Goal: Answer question/provide support

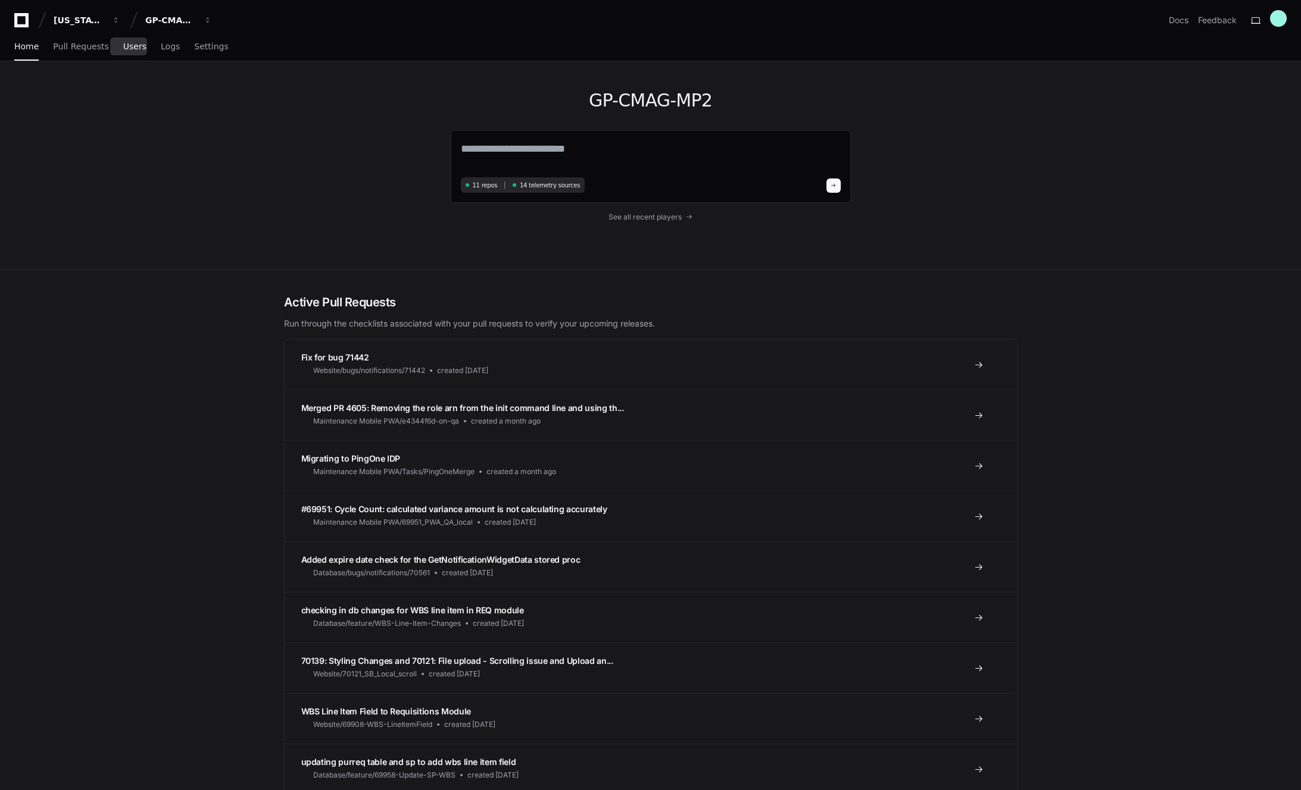
click at [130, 50] on span "Users" at bounding box center [134, 46] width 23 height 7
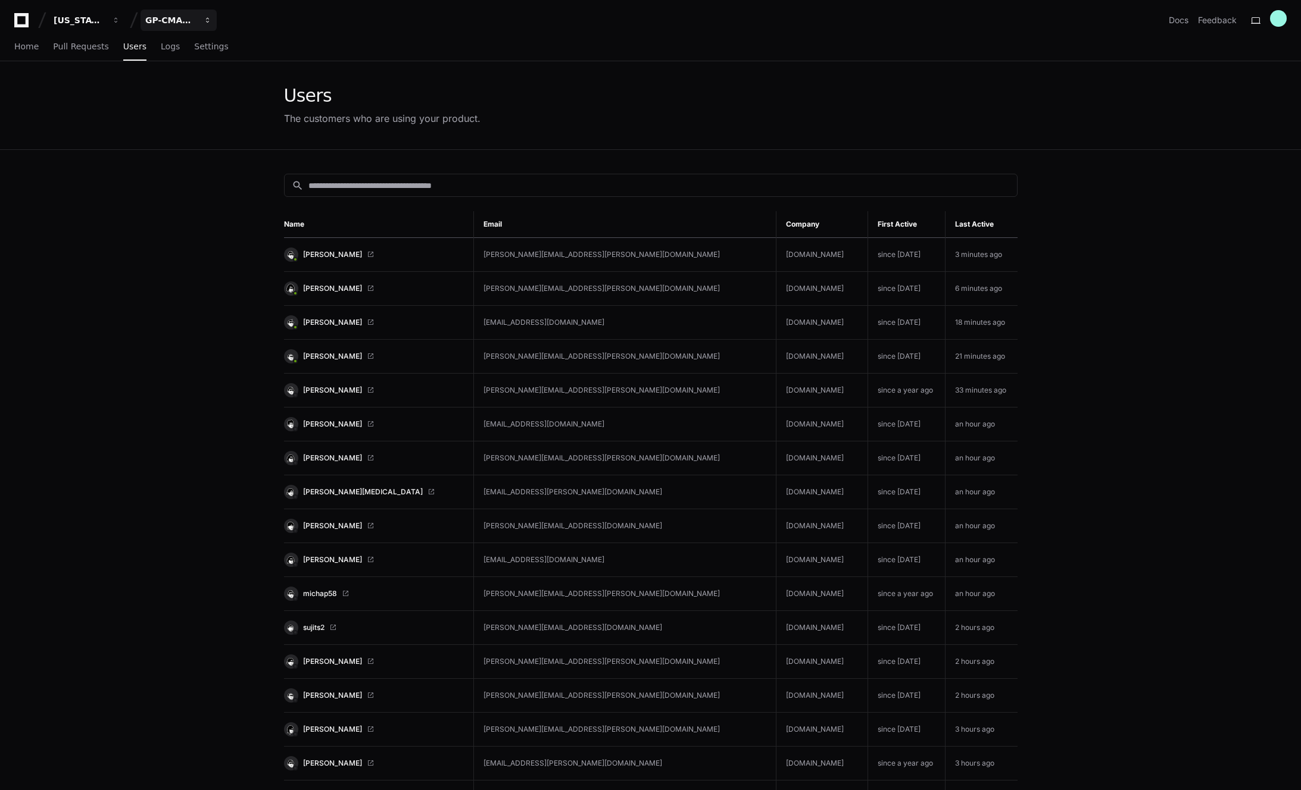
click at [213, 15] on button "GP-CMAG-MP2" at bounding box center [178, 20] width 76 height 21
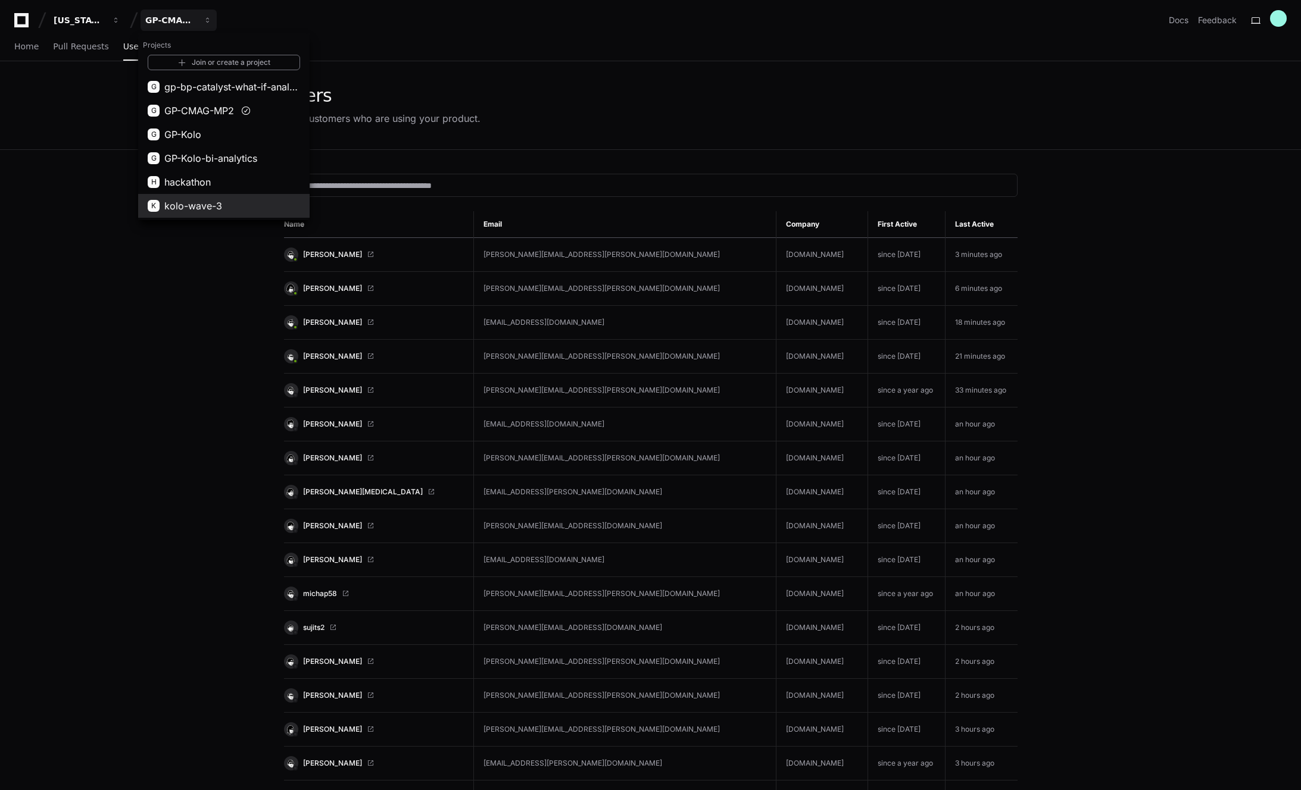
click at [204, 205] on span "kolo-wave-3" at bounding box center [193, 206] width 58 height 14
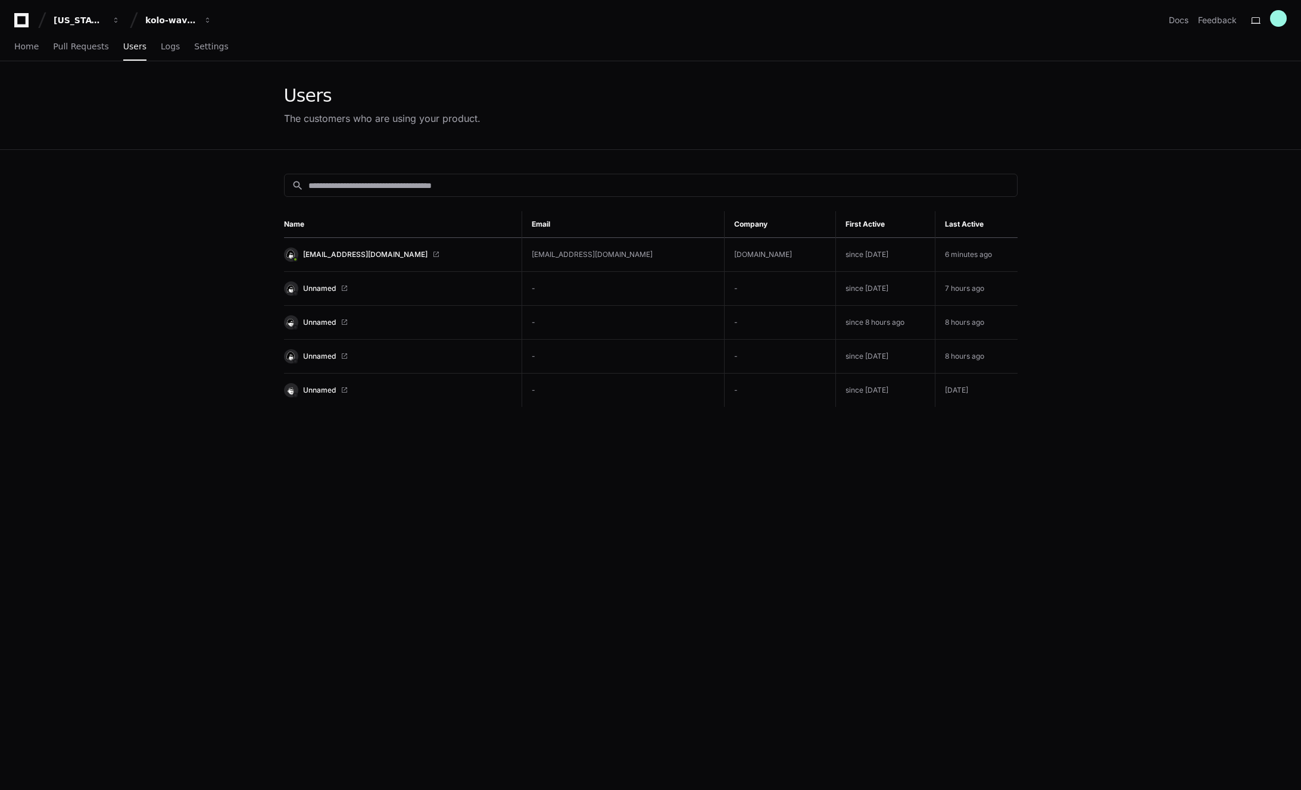
click at [349, 248] on link "[EMAIL_ADDRESS][DOMAIN_NAME]" at bounding box center [398, 255] width 228 height 14
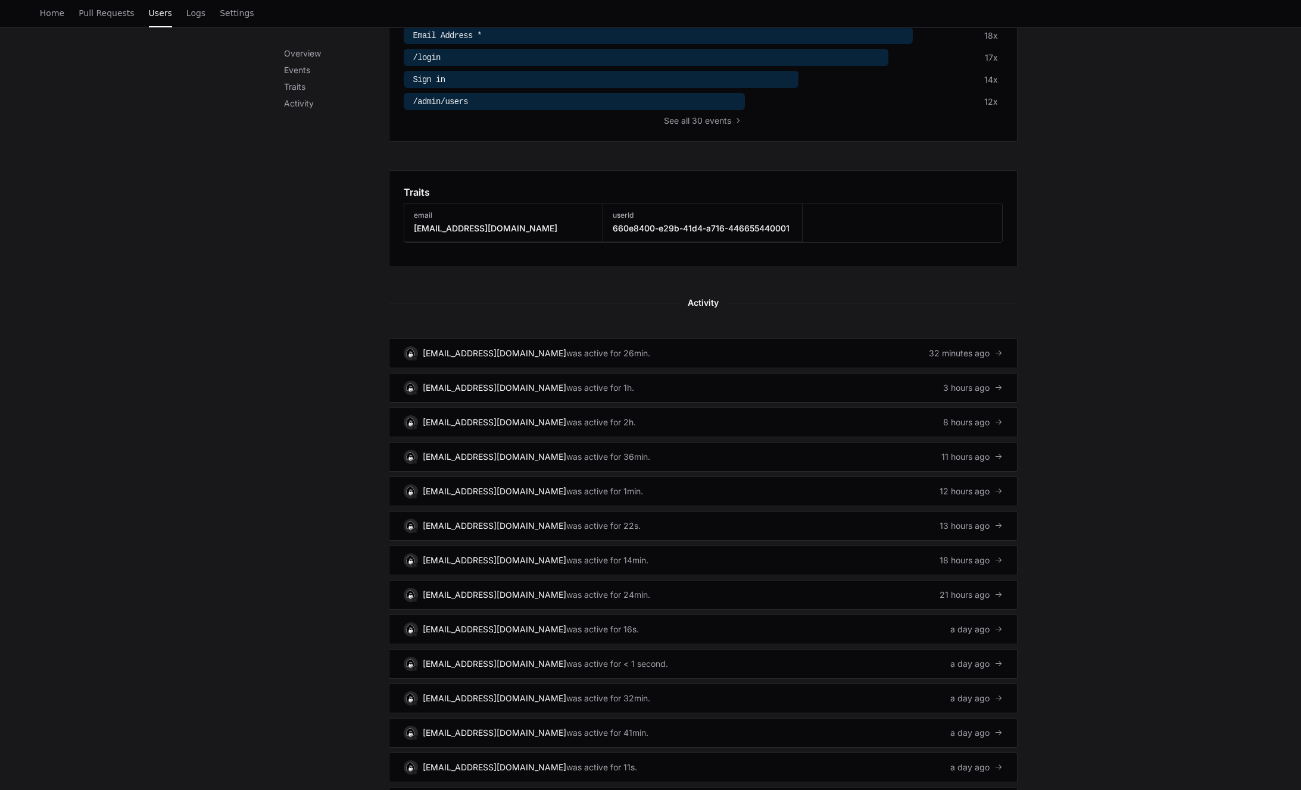
scroll to position [518, 0]
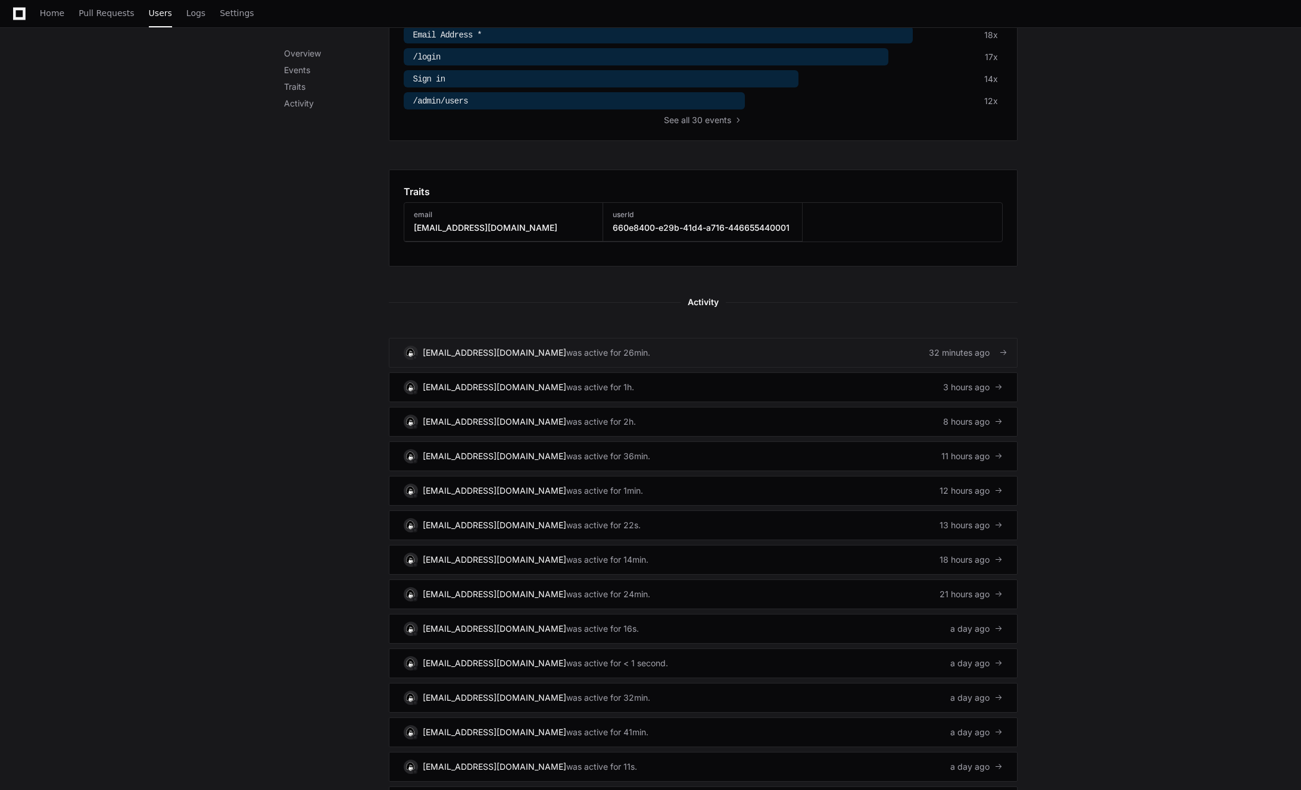
click at [591, 355] on link "[EMAIL_ADDRESS][DOMAIN_NAME] was active for 26min. 32 minutes ago" at bounding box center [703, 353] width 629 height 30
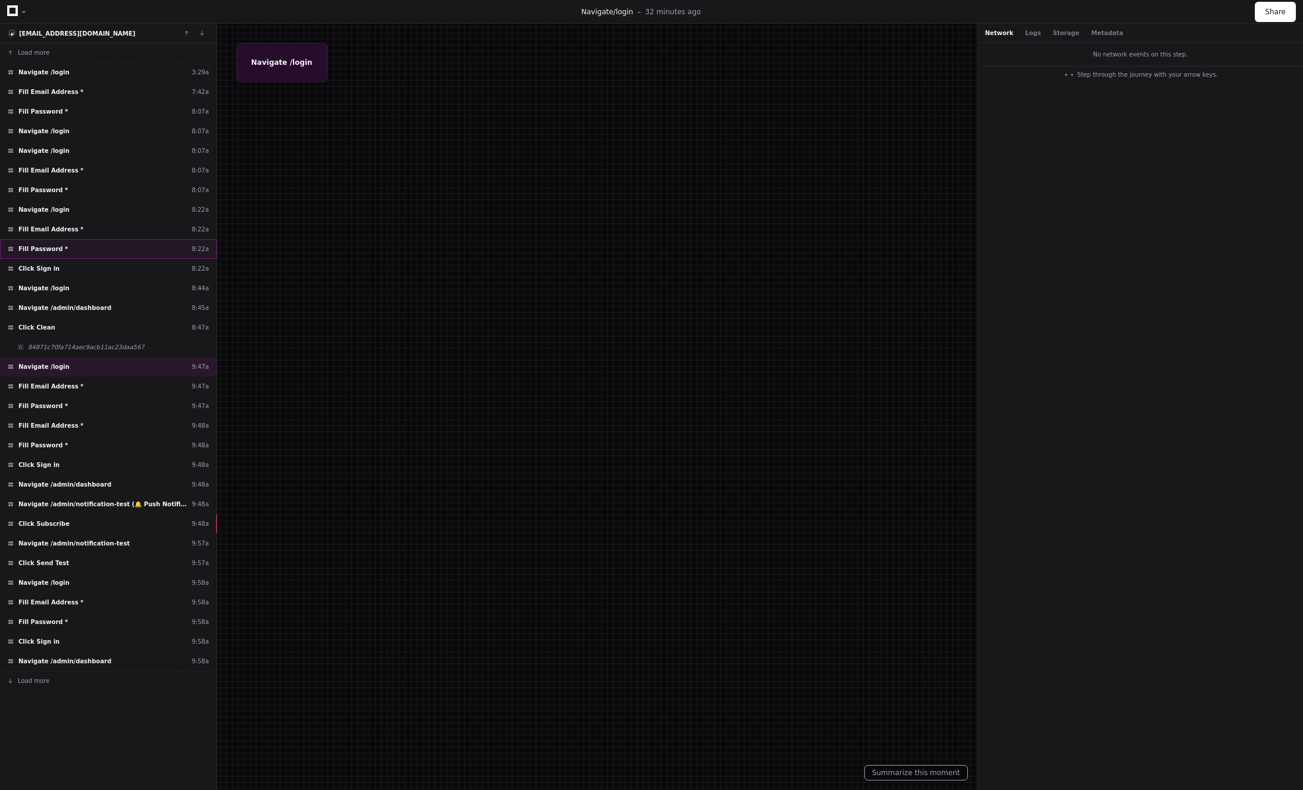
click at [75, 258] on div "Fill Password * 8:22a" at bounding box center [108, 249] width 217 height 20
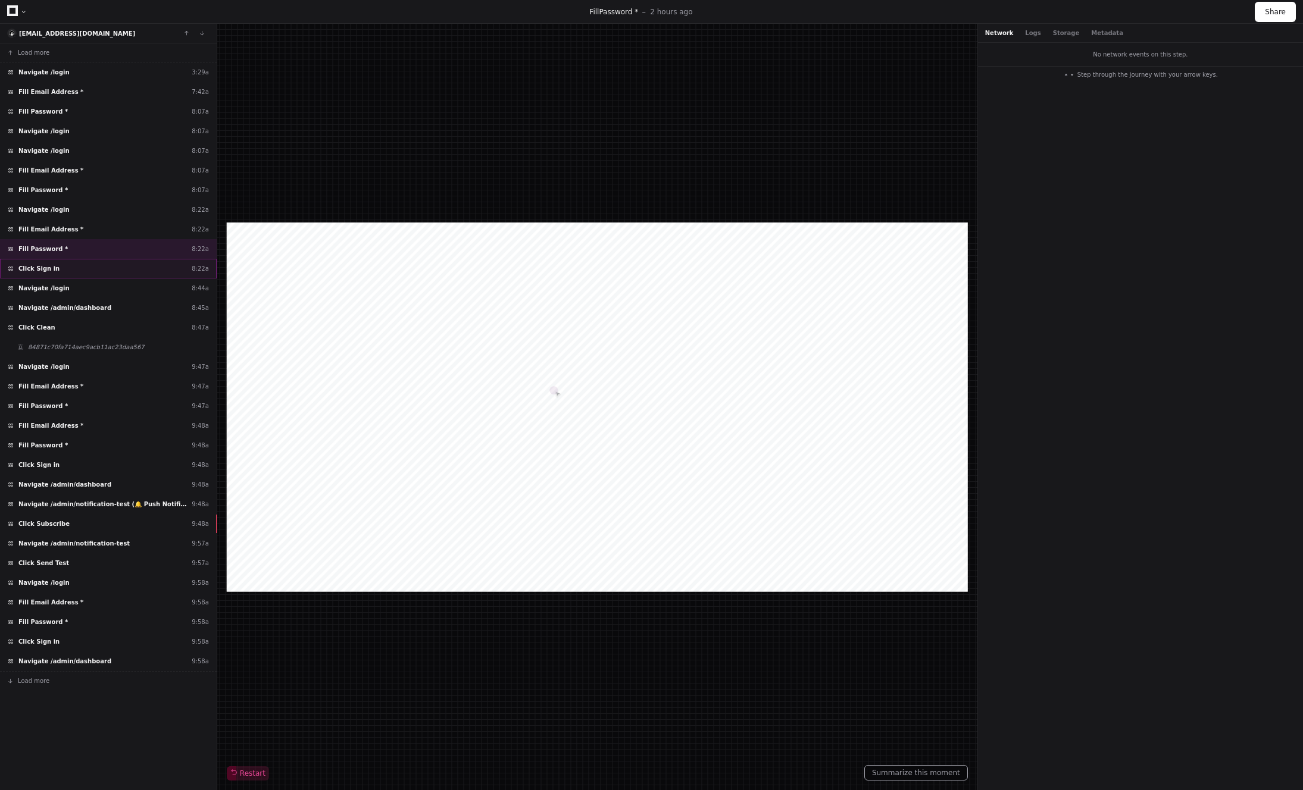
click at [84, 272] on div "Click Sign in 8:22a" at bounding box center [108, 269] width 217 height 20
click at [85, 295] on div "Navigate /login 8:44a" at bounding box center [108, 289] width 217 height 20
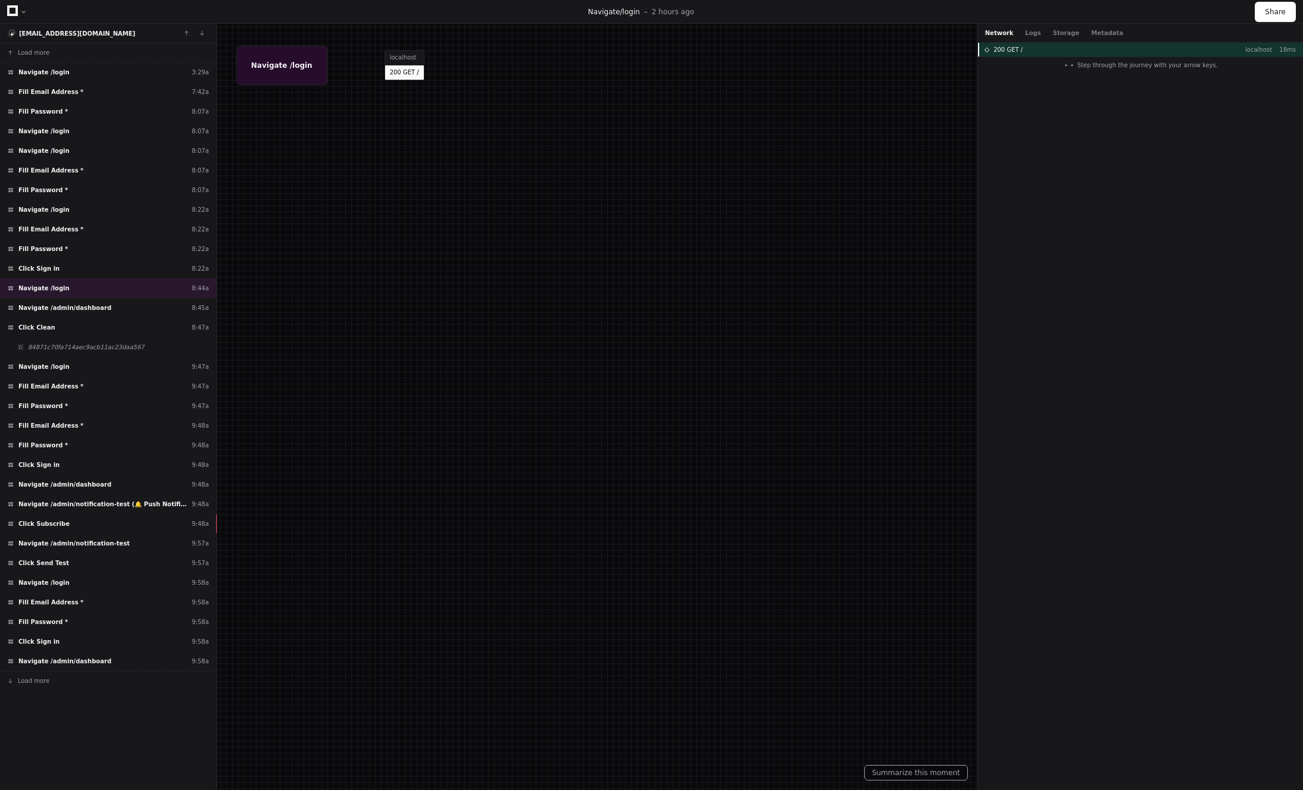
click at [1015, 48] on span "200 GET /" at bounding box center [1007, 49] width 29 height 9
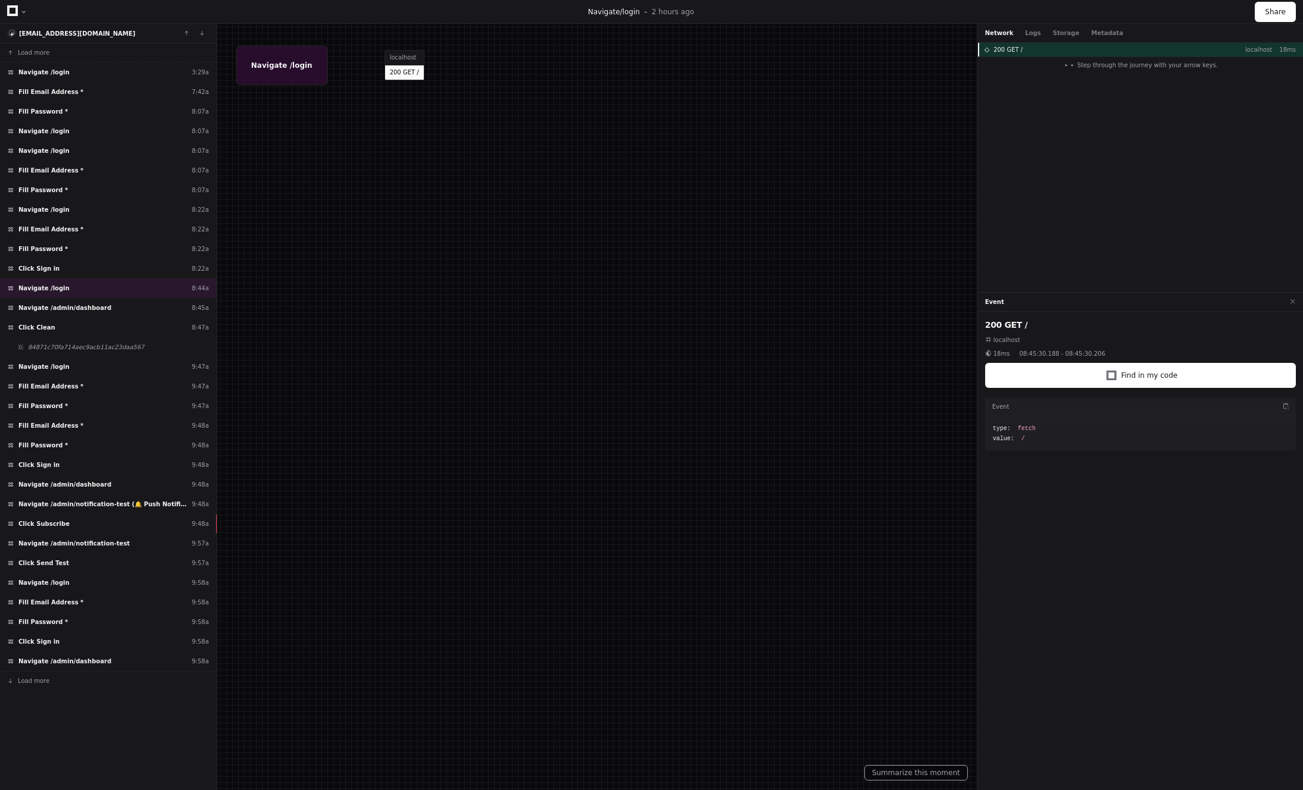
click at [1250, 50] on p "localhost" at bounding box center [1255, 49] width 33 height 9
